Goal: Information Seeking & Learning: Understand process/instructions

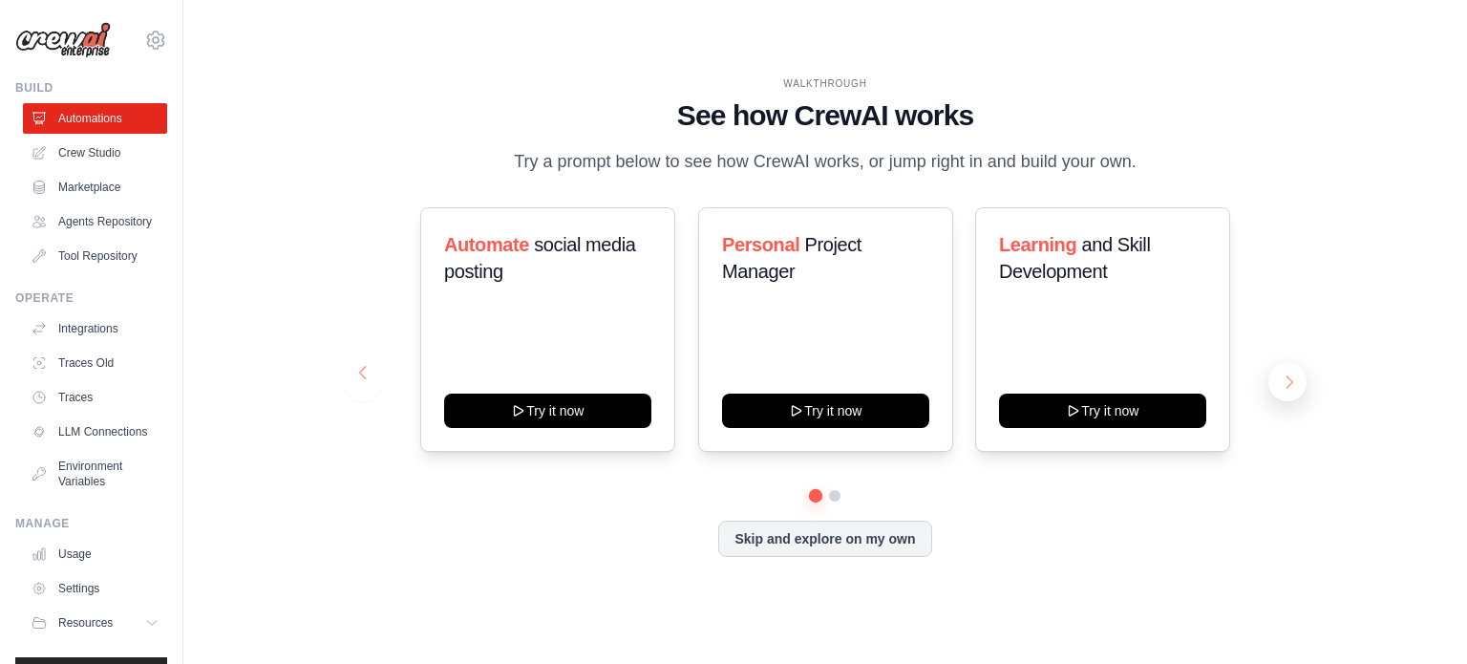
click at [1289, 386] on button at bounding box center [1288, 382] width 38 height 38
click at [1379, 163] on div "WALKTHROUGH See how [PERSON_NAME] works Try a prompt below to see how [PERSON_N…" at bounding box center [825, 332] width 1223 height 626
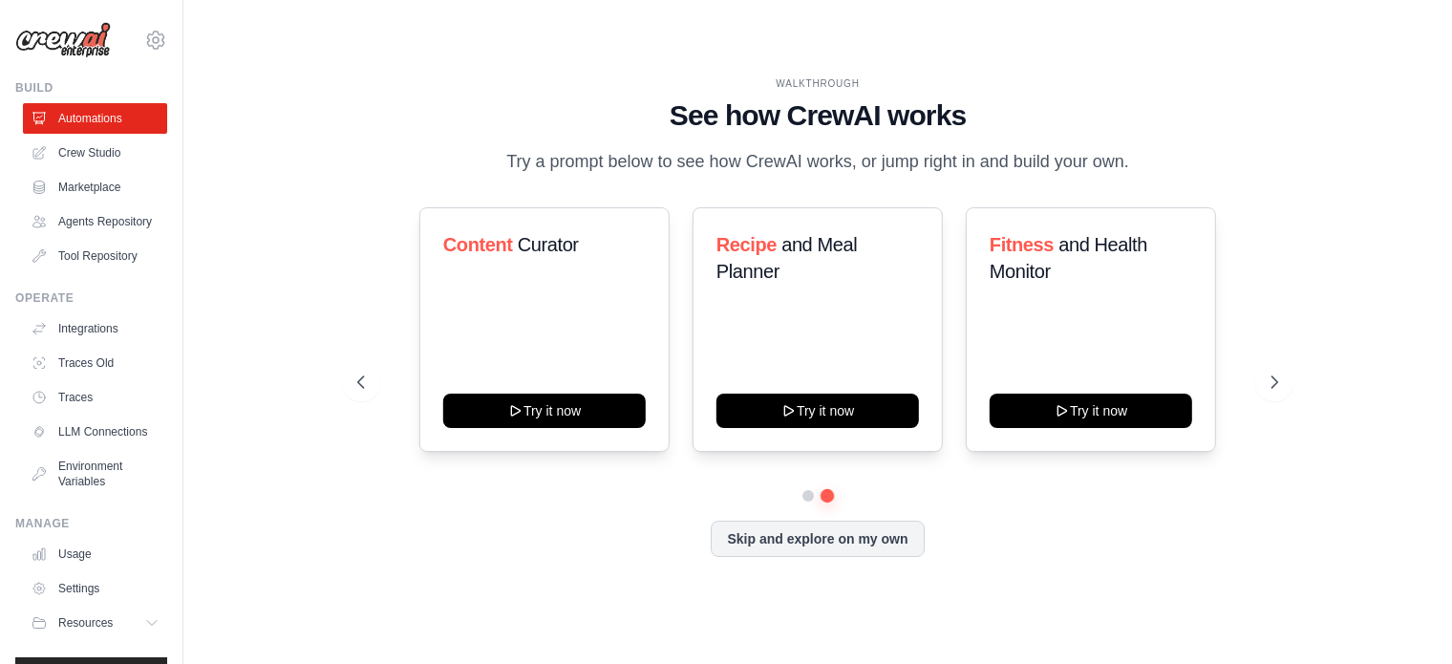
click at [1381, 425] on div "WALKTHROUGH See how [PERSON_NAME] works Try a prompt below to see how [PERSON_N…" at bounding box center [817, 332] width 1207 height 626
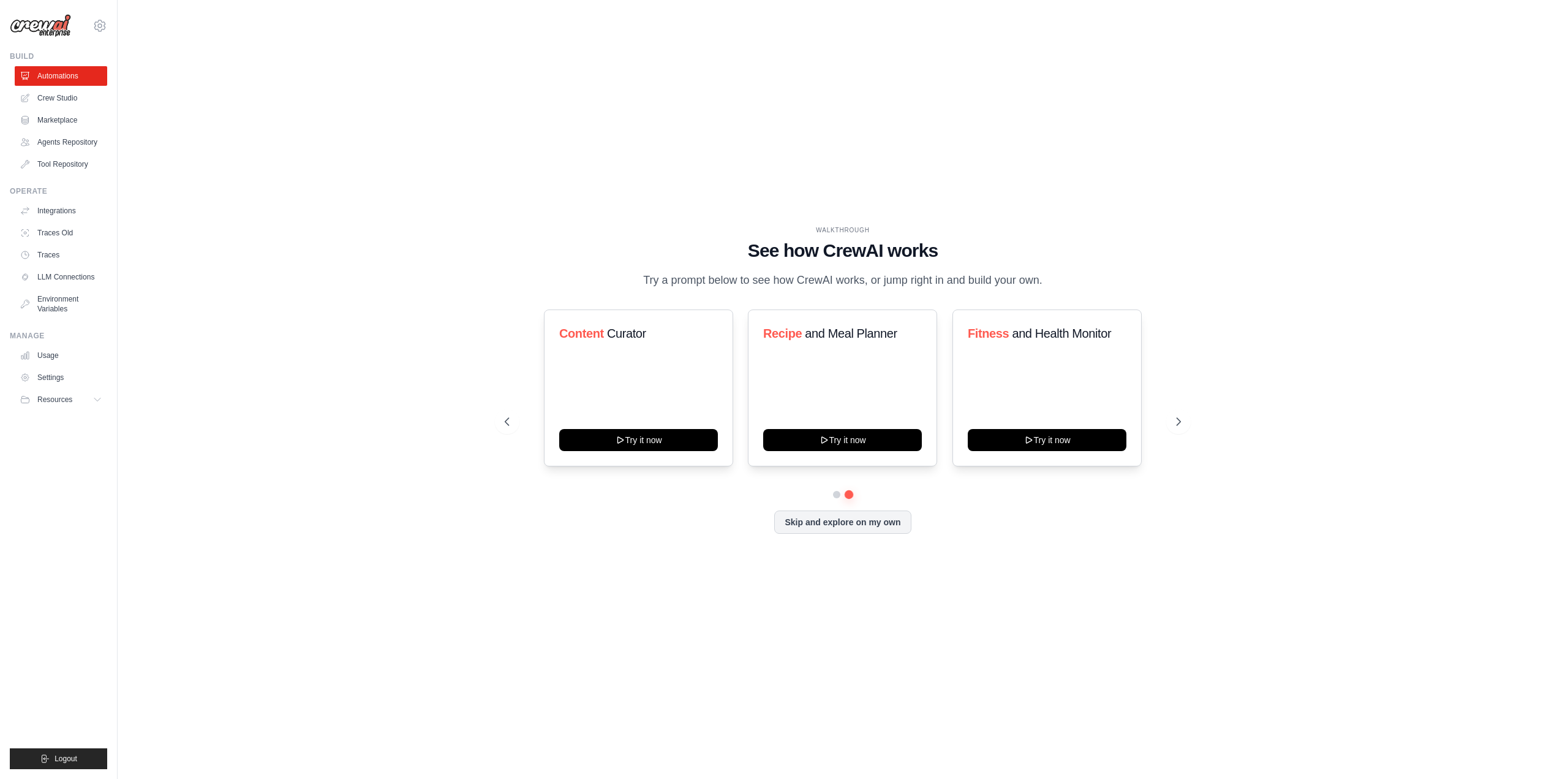
click at [940, 105] on div "WALKTHROUGH See how [PERSON_NAME] works Try a prompt below to see how [PERSON_N…" at bounding box center [843, 390] width 1412 height 755
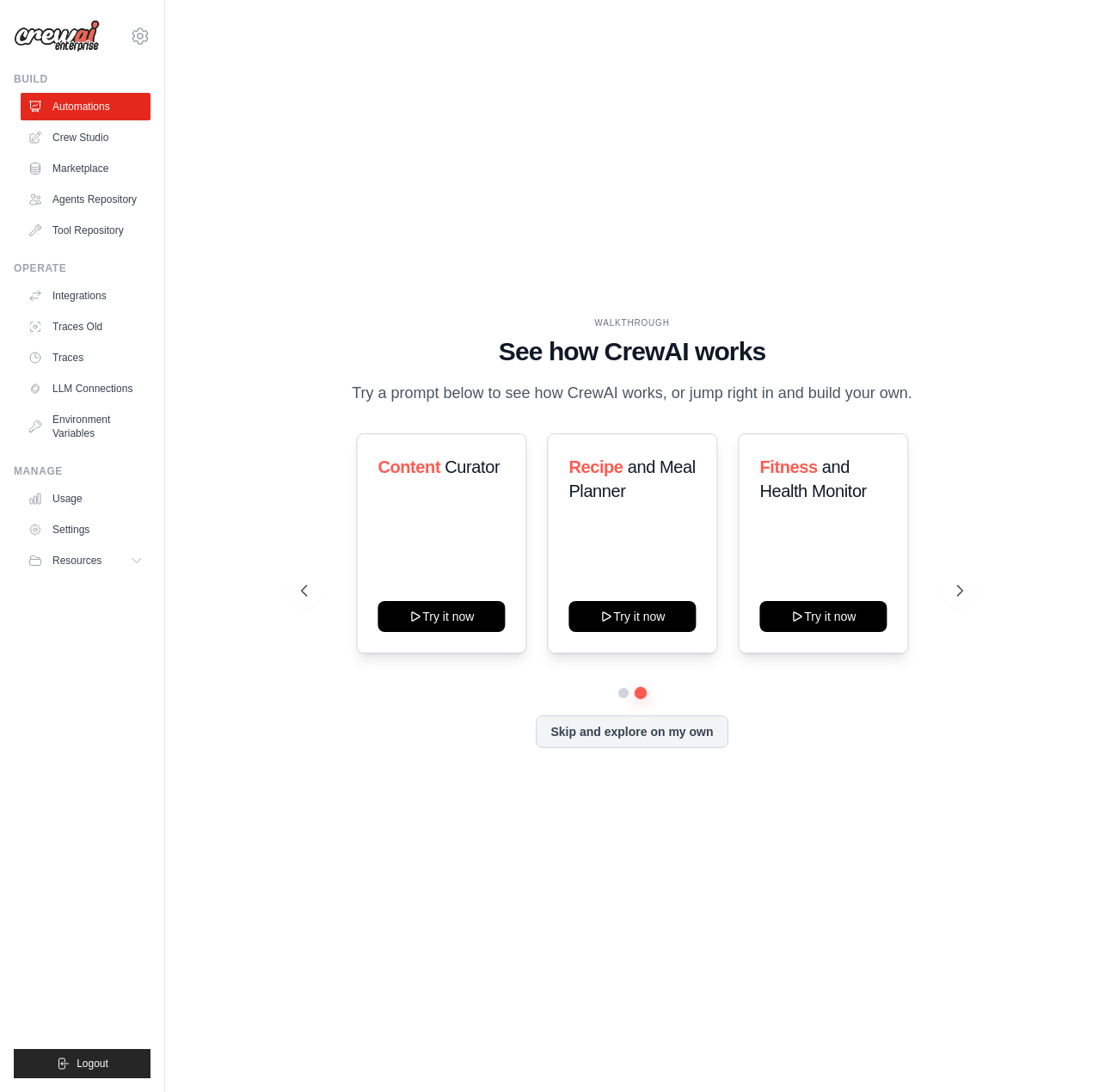
click at [923, 202] on div "WALKTHROUGH See how [PERSON_NAME] works Try a prompt below to see how [PERSON_N…" at bounding box center [632, 546] width 878 height 1058
